Goal: Find contact information: Find contact information

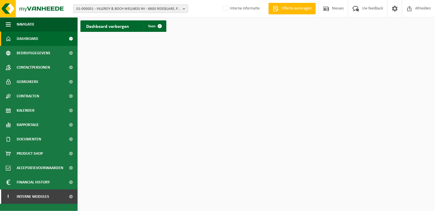
click at [126, 10] on span "01-000001 - VILLEROY & BOCH WELLNESS NV - 8800 ROESELARE, POPULIERSTRAAT 1" at bounding box center [128, 9] width 104 height 9
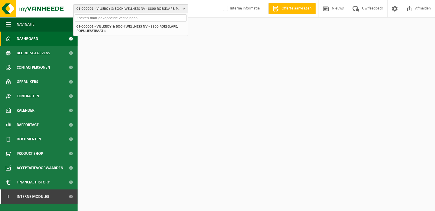
paste input "10-419146"
type input "10-419146"
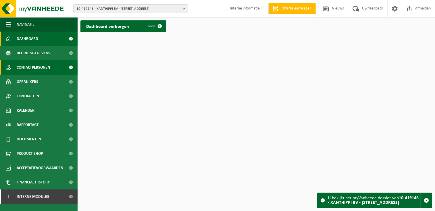
click at [47, 66] on span "Contactpersonen" at bounding box center [33, 67] width 33 height 14
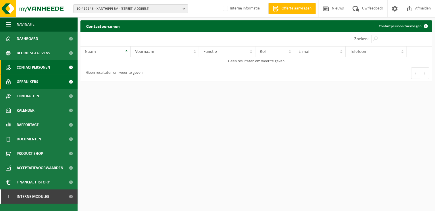
click at [48, 83] on link "Gebruikers" at bounding box center [39, 82] width 78 height 14
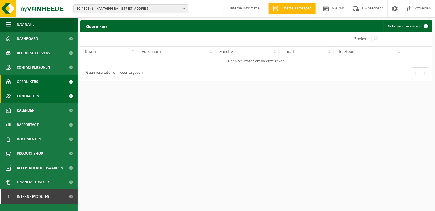
click at [41, 96] on link "Contracten" at bounding box center [39, 96] width 78 height 14
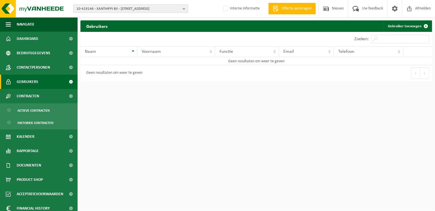
click at [113, 8] on span "10-419146 - XANTHIPPI BV - [STREET_ADDRESS]" at bounding box center [128, 9] width 104 height 9
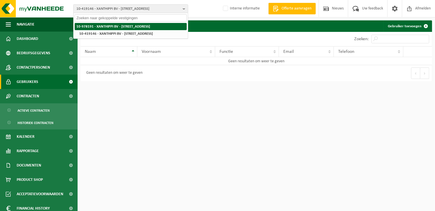
click at [150, 26] on strong "10-978191 - XANTHIPPI BV - [STREET_ADDRESS]" at bounding box center [113, 27] width 74 height 4
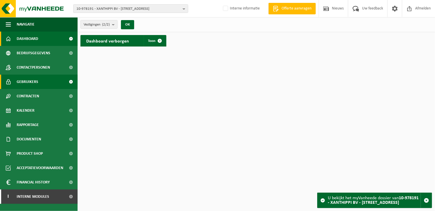
click at [32, 80] on span "Gebruikers" at bounding box center [28, 82] width 22 height 14
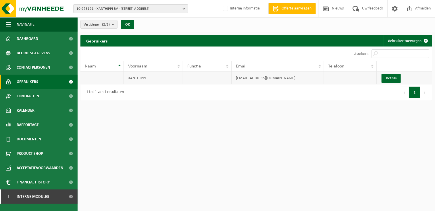
drag, startPoint x: 257, startPoint y: 78, endPoint x: 282, endPoint y: 77, distance: 24.2
click at [282, 77] on td "xanthippibv@gmail.com" at bounding box center [278, 78] width 92 height 13
drag, startPoint x: 282, startPoint y: 77, endPoint x: 231, endPoint y: 75, distance: 50.9
click at [231, 75] on tr "XANTHIPPI xanthippibv@gmail.com Details" at bounding box center [256, 78] width 352 height 13
copy tr "xanthippibv@gmail.com"
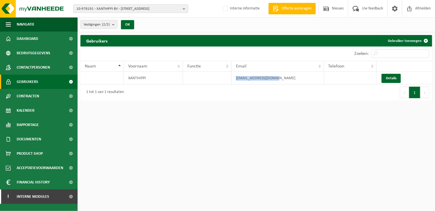
click at [112, 9] on span "10-978191 - XANTHIPPI BV - [STREET_ADDRESS]" at bounding box center [128, 9] width 104 height 9
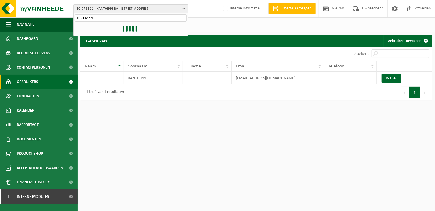
type input "10-992770"
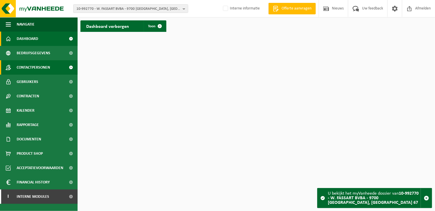
click at [48, 71] on span "Contactpersonen" at bounding box center [33, 67] width 33 height 14
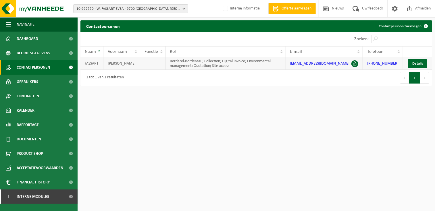
drag, startPoint x: 318, startPoint y: 71, endPoint x: 284, endPoint y: 61, distance: 36.2
click at [284, 61] on tr "FASSART CHRISTOPHE Borderel-Bordereau; Collection; Digital Invoice; Environment…" at bounding box center [256, 63] width 352 height 13
drag, startPoint x: 284, startPoint y: 61, endPoint x: 302, endPoint y: 65, distance: 19.2
copy tr "management; Quotation; Site access christophe@wegmarkeringen-signalisatie.be"
click at [291, 116] on html "10-992770 - W. FASSART BVBA - 9700 OUDENAARDE, WESTERRING 67 10-992770 - W. FAS…" at bounding box center [217, 105] width 435 height 211
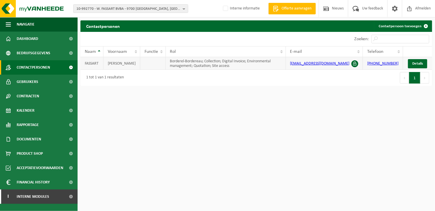
drag, startPoint x: 316, startPoint y: 70, endPoint x: 289, endPoint y: 62, distance: 28.0
click at [289, 62] on td "christophe@wegmarkeringen-signalisatie.be" at bounding box center [324, 63] width 77 height 13
drag, startPoint x: 289, startPoint y: 62, endPoint x: 294, endPoint y: 63, distance: 4.5
copy link "christophe@wegmarkeringen-signalisatie.be"
